Goal: Task Accomplishment & Management: Manage account settings

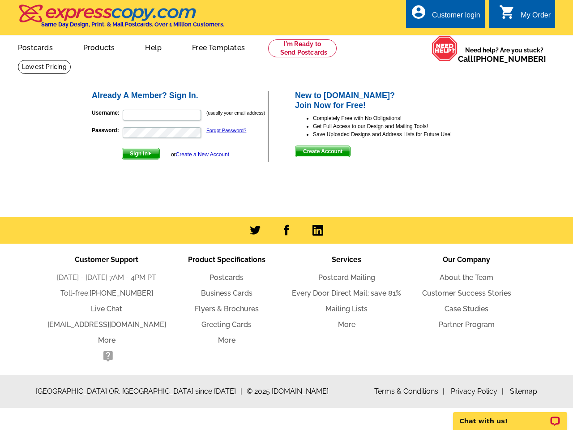
click at [524, 15] on div "My Order" at bounding box center [535, 17] width 30 height 13
click at [141, 154] on span "Sign In" at bounding box center [140, 153] width 37 height 11
click at [202, 155] on link "Create a New Account" at bounding box center [202, 154] width 53 height 6
click at [323, 152] on span "Create Account" at bounding box center [322, 151] width 55 height 11
click at [106, 309] on link "Live Chat" at bounding box center [106, 308] width 31 height 9
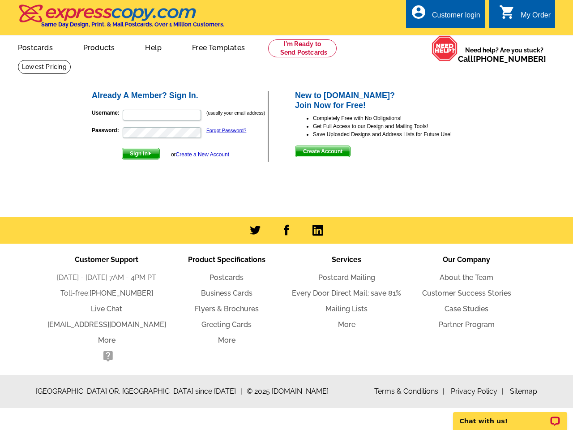
click at [94, 299] on ul "[DATE] - [DATE] 7AM - 4PM PT Toll-free: [PHONE_NUMBER] Live Chat [EMAIL_ADDRESS…" at bounding box center [107, 318] width 120 height 92
click at [106, 359] on span at bounding box center [107, 355] width 11 height 11
